Goal: Obtain resource: Download file/media

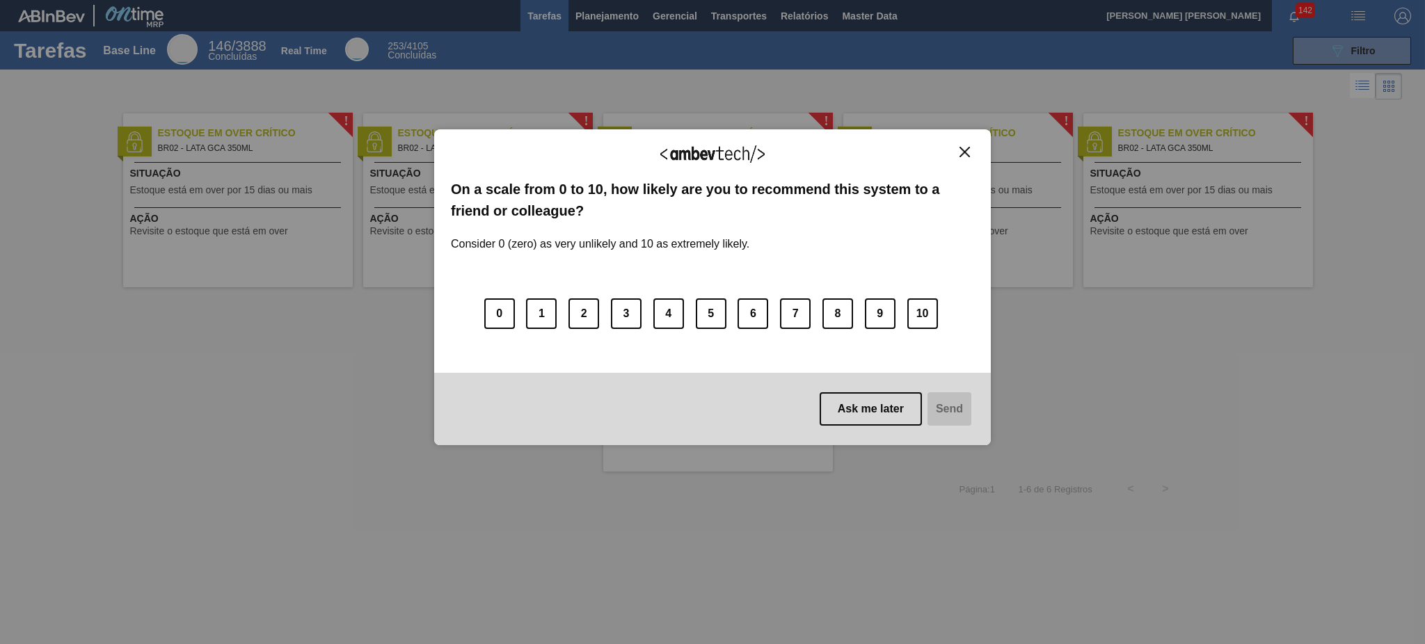
click at [971, 141] on div "We appreciate your feedback! On a scale from 0 to 10, how likely are you to rec…" at bounding box center [712, 287] width 557 height 316
click at [966, 155] on img "Close" at bounding box center [964, 152] width 10 height 10
click at [966, 150] on img "Close" at bounding box center [964, 152] width 10 height 10
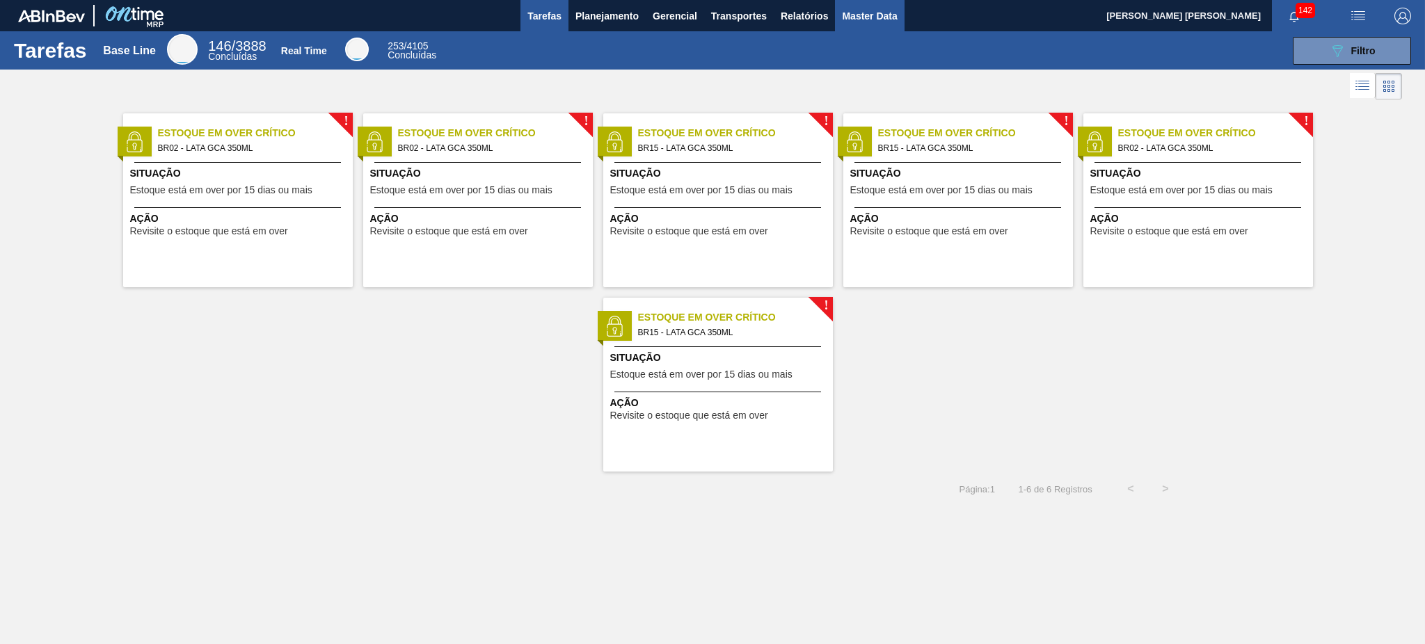
click at [867, 4] on button "Master Data" at bounding box center [869, 15] width 69 height 31
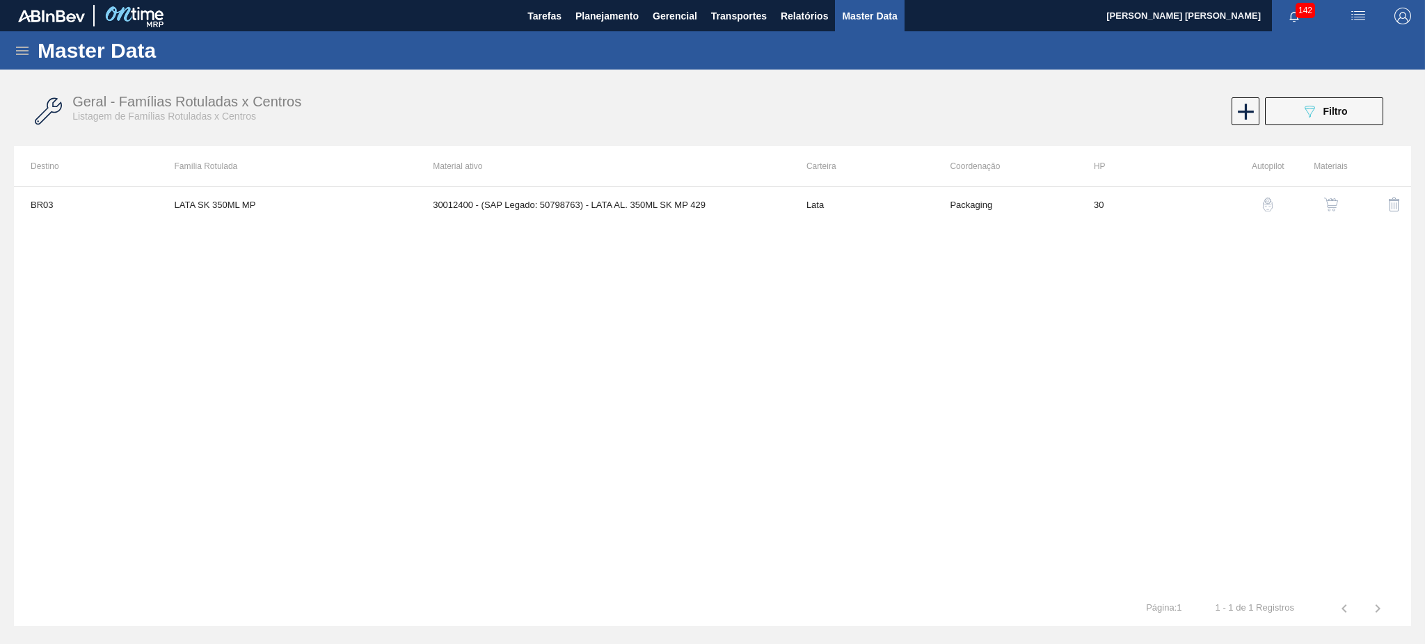
click at [23, 47] on icon at bounding box center [22, 51] width 13 height 8
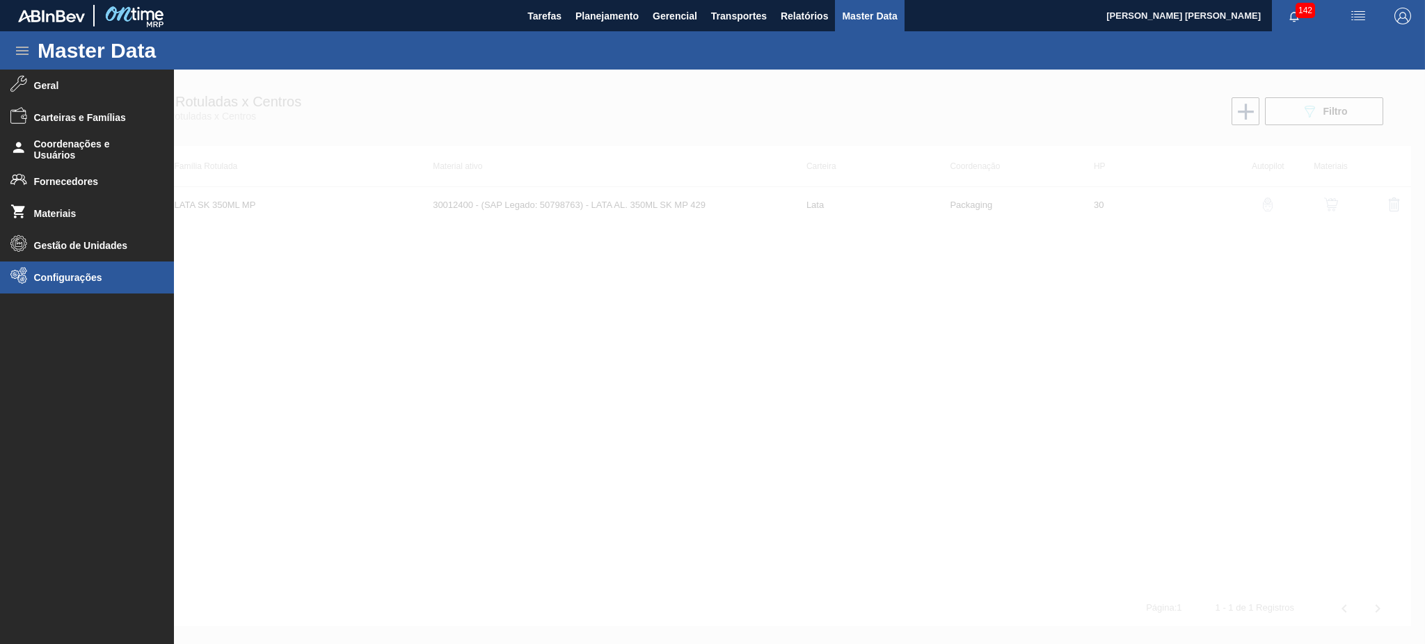
click at [94, 289] on li "Configurações" at bounding box center [87, 278] width 174 height 32
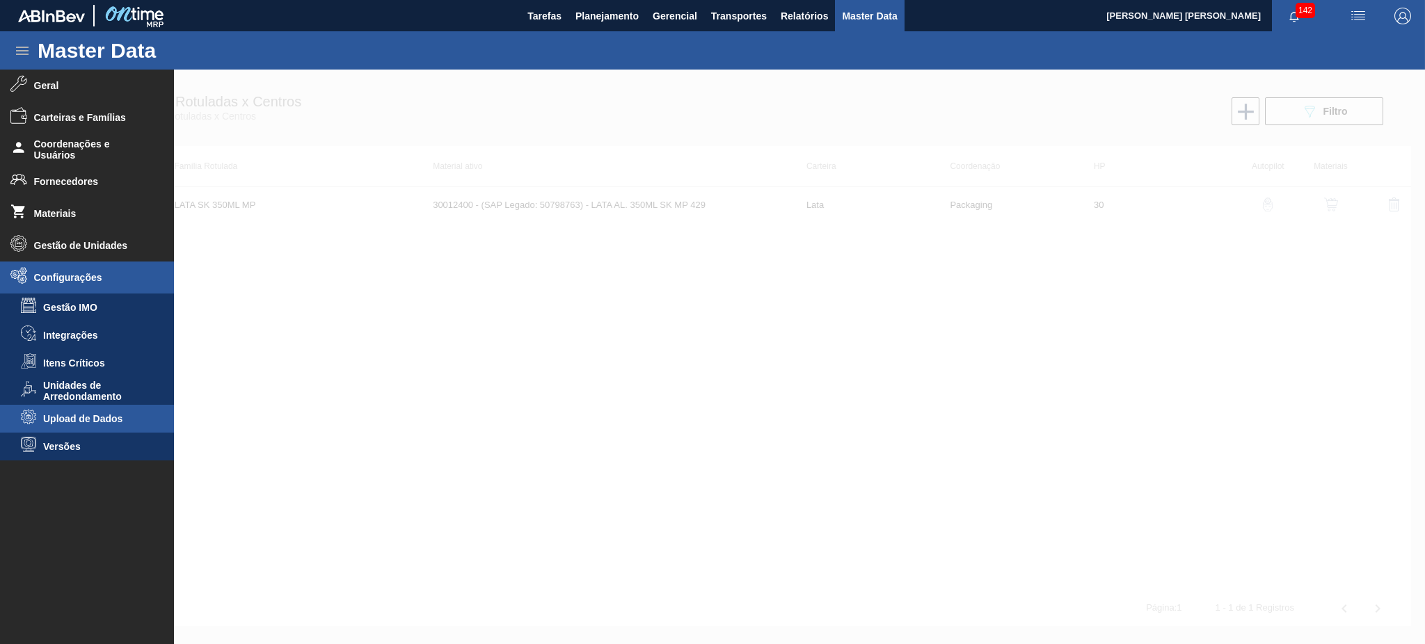
click at [95, 423] on span "Upload de Dados" at bounding box center [96, 418] width 107 height 11
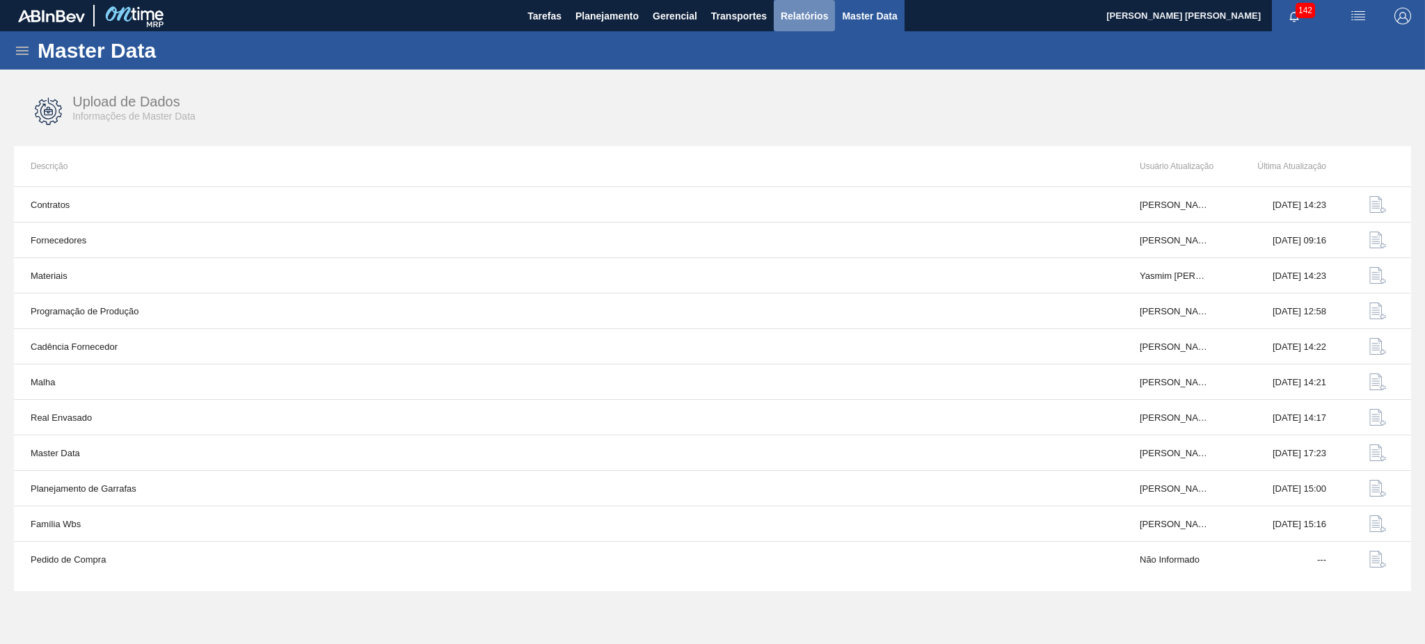
click at [804, 18] on span "Relatórios" at bounding box center [804, 16] width 47 height 17
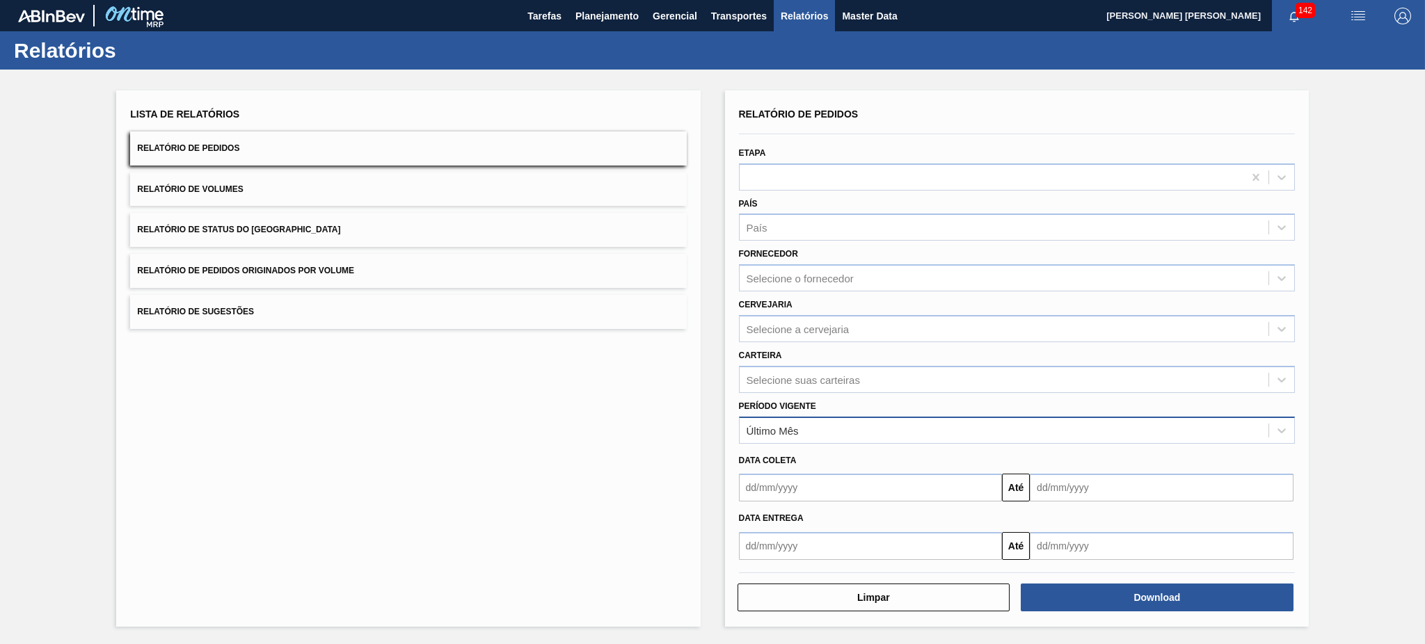
click at [807, 422] on div "Último Mês" at bounding box center [1004, 430] width 529 height 20
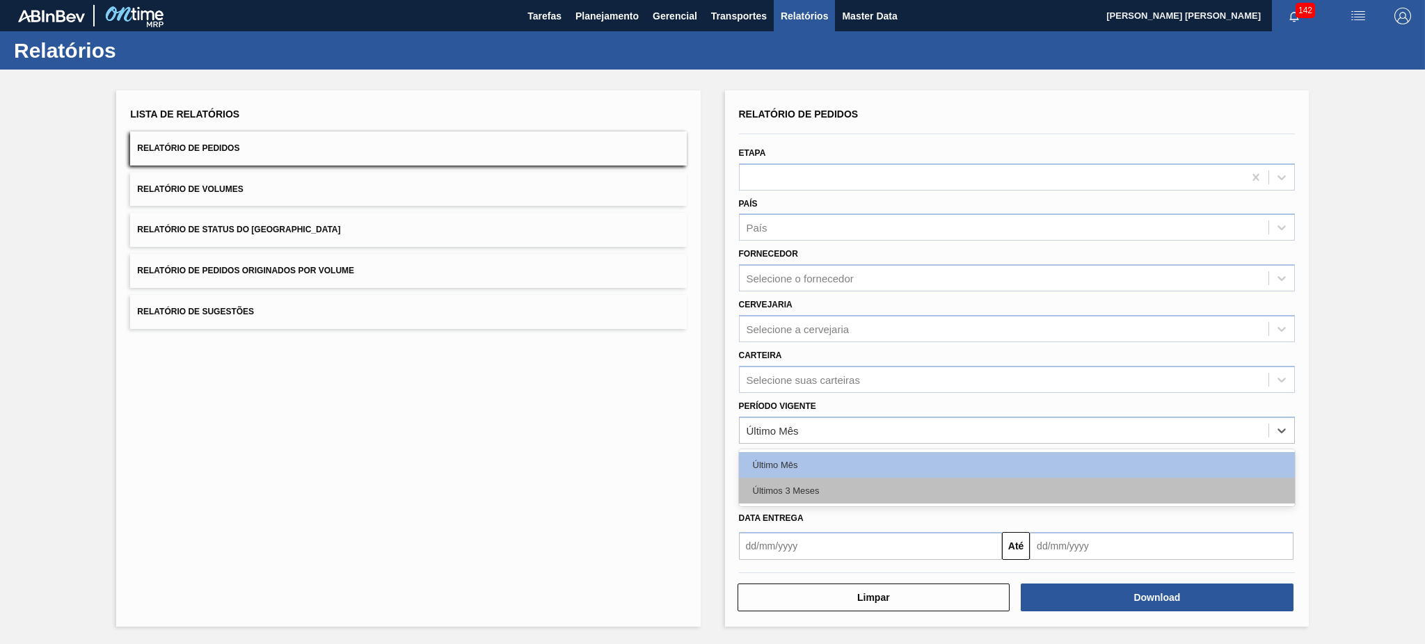
click at [805, 478] on div "Últimos 3 Meses" at bounding box center [1017, 491] width 556 height 26
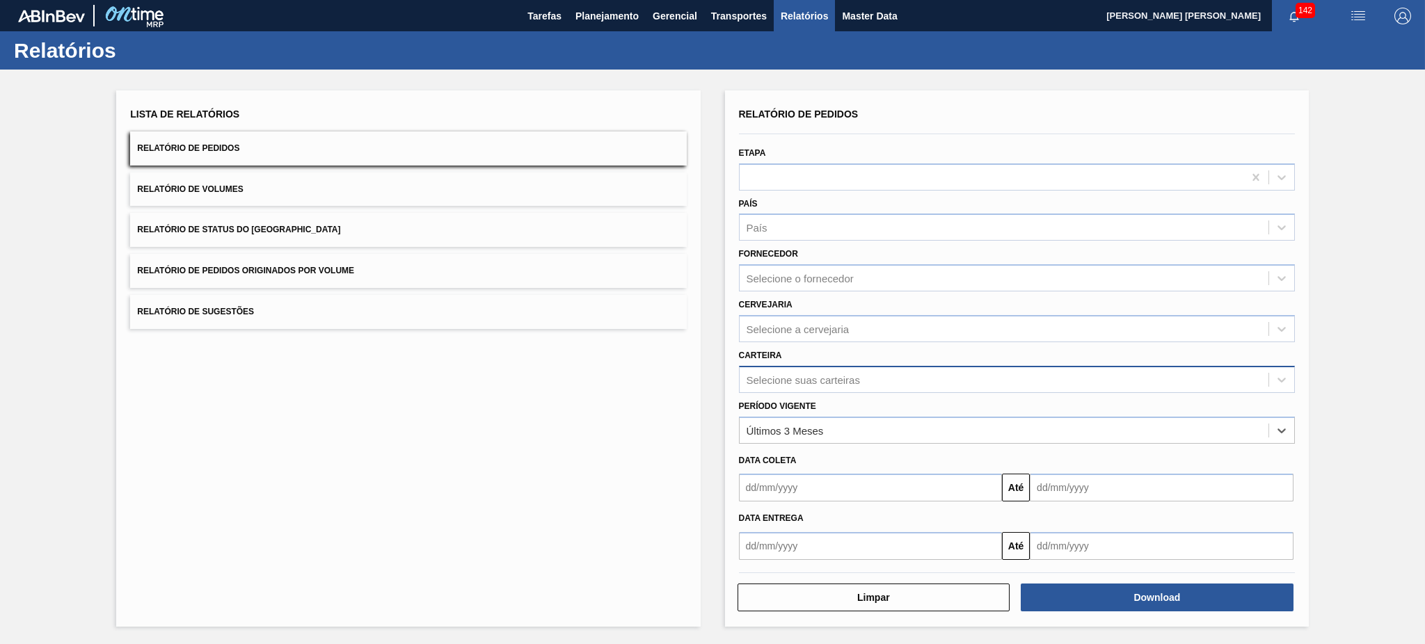
click at [807, 377] on div "Selecione suas carteiras" at bounding box center [803, 380] width 113 height 12
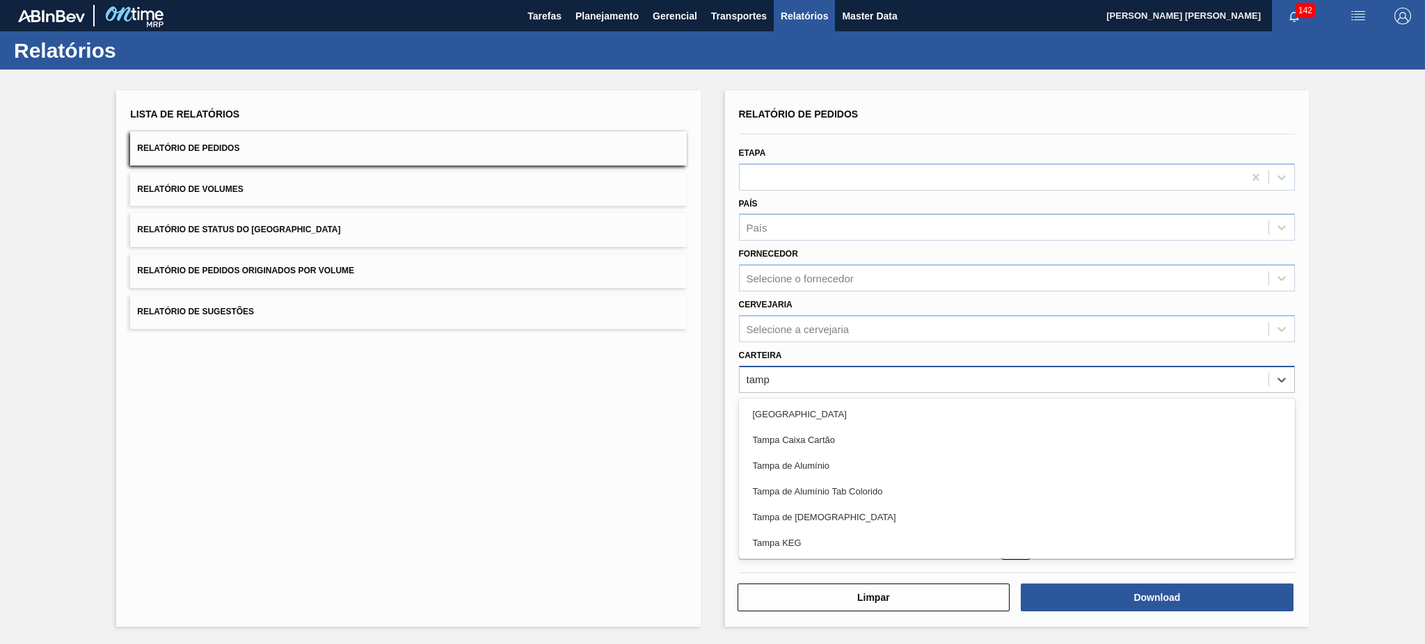
type input "[GEOGRAPHIC_DATA]"
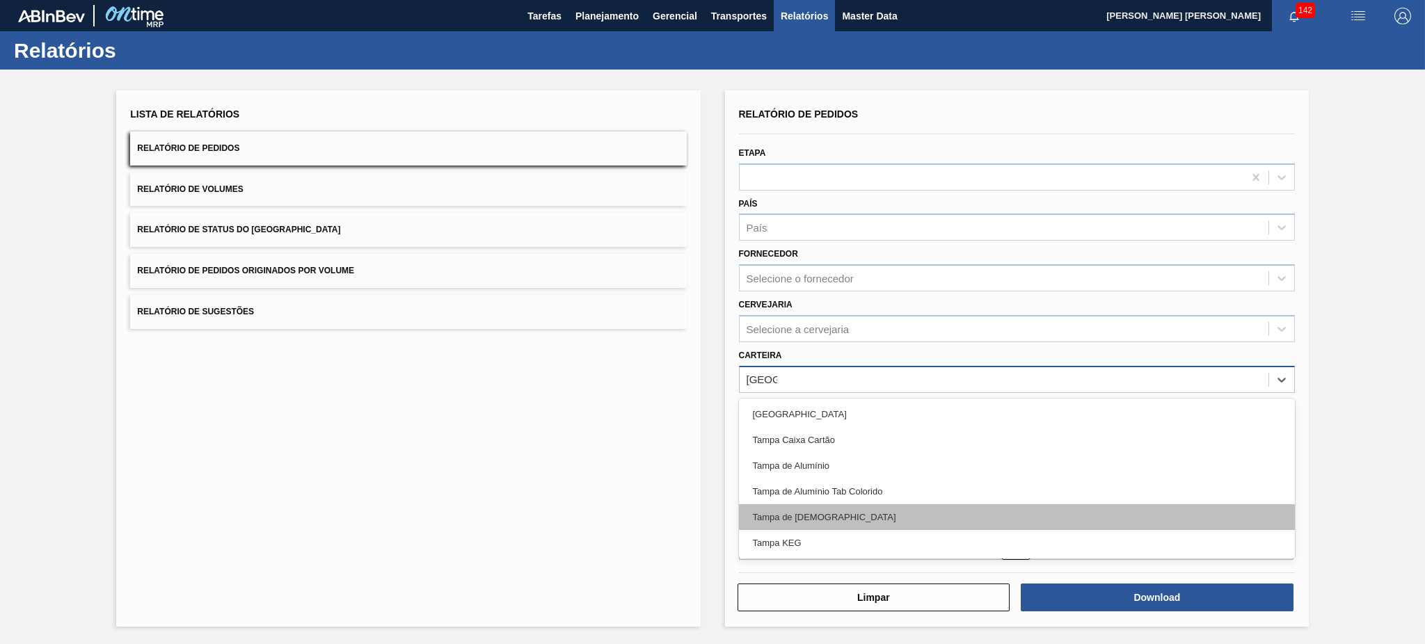
click at [810, 520] on div "Tampa de [DEMOGRAPHIC_DATA]" at bounding box center [1017, 517] width 556 height 26
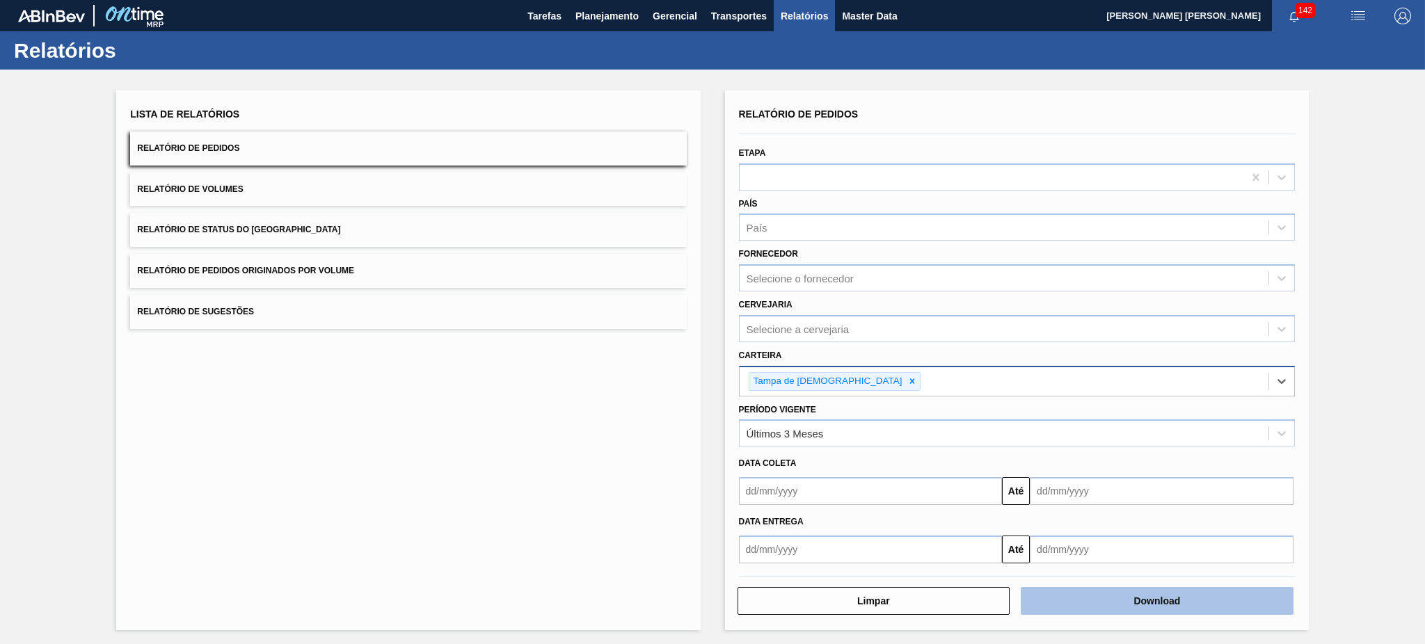
click at [1097, 600] on button "Download" at bounding box center [1157, 601] width 273 height 28
